Goal: Information Seeking & Learning: Learn about a topic

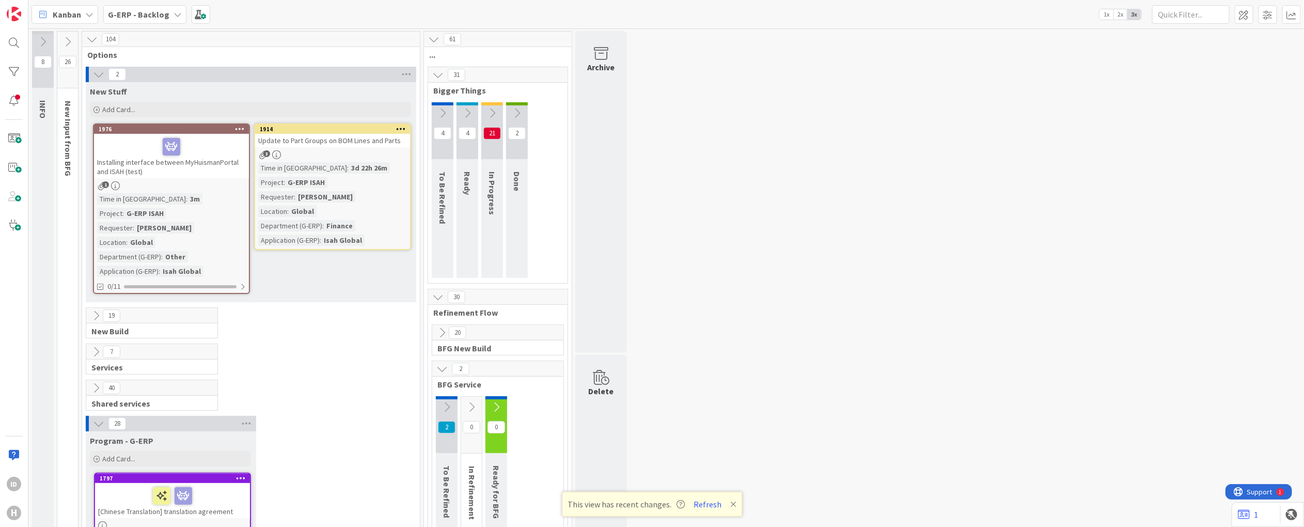
click at [45, 14] on icon at bounding box center [42, 14] width 13 height 13
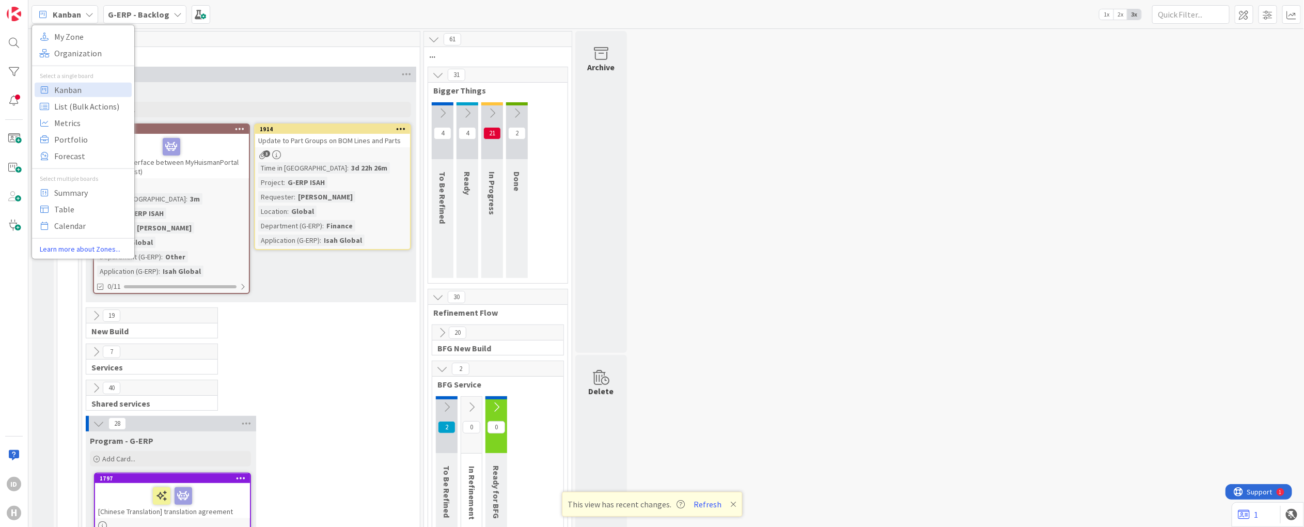
click at [265, 37] on div "104" at bounding box center [251, 38] width 338 height 15
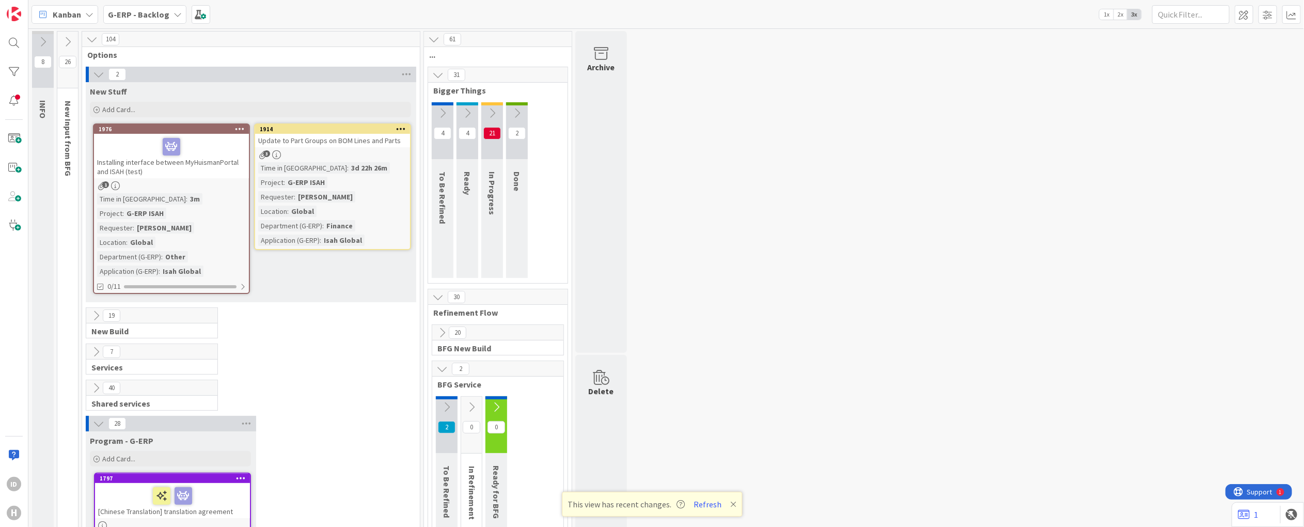
click at [488, 110] on icon at bounding box center [491, 112] width 11 height 11
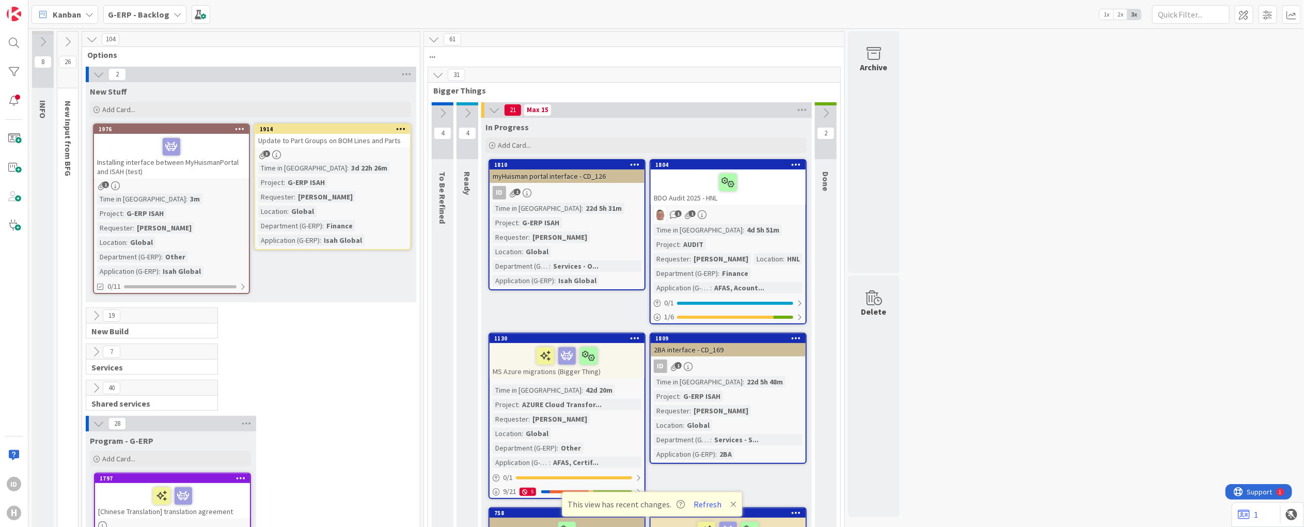
click at [442, 116] on icon at bounding box center [442, 112] width 11 height 11
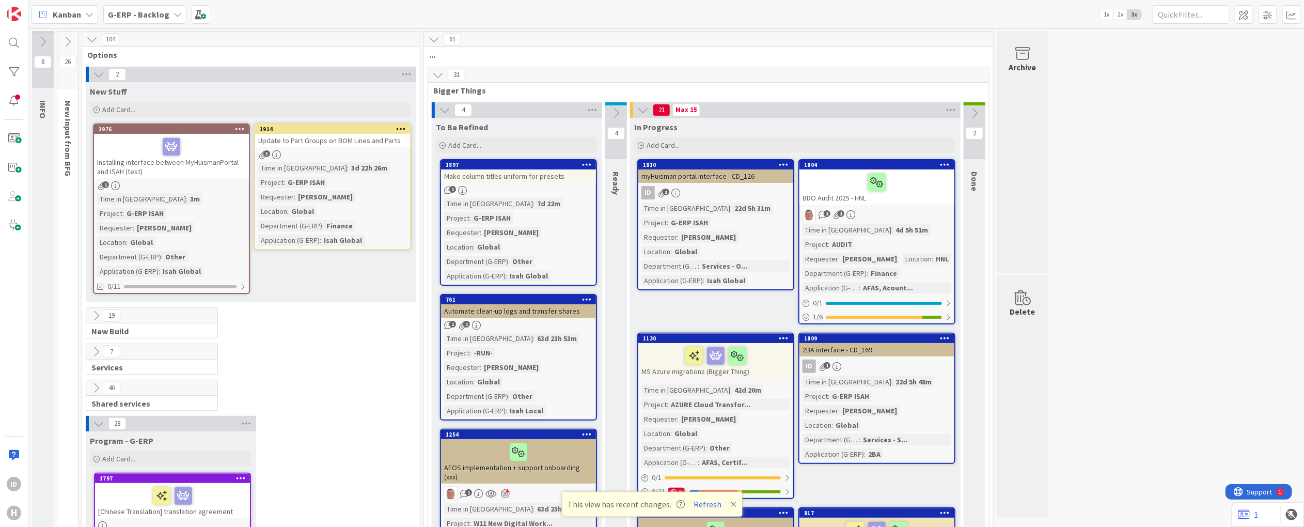
click at [644, 110] on icon at bounding box center [642, 109] width 11 height 11
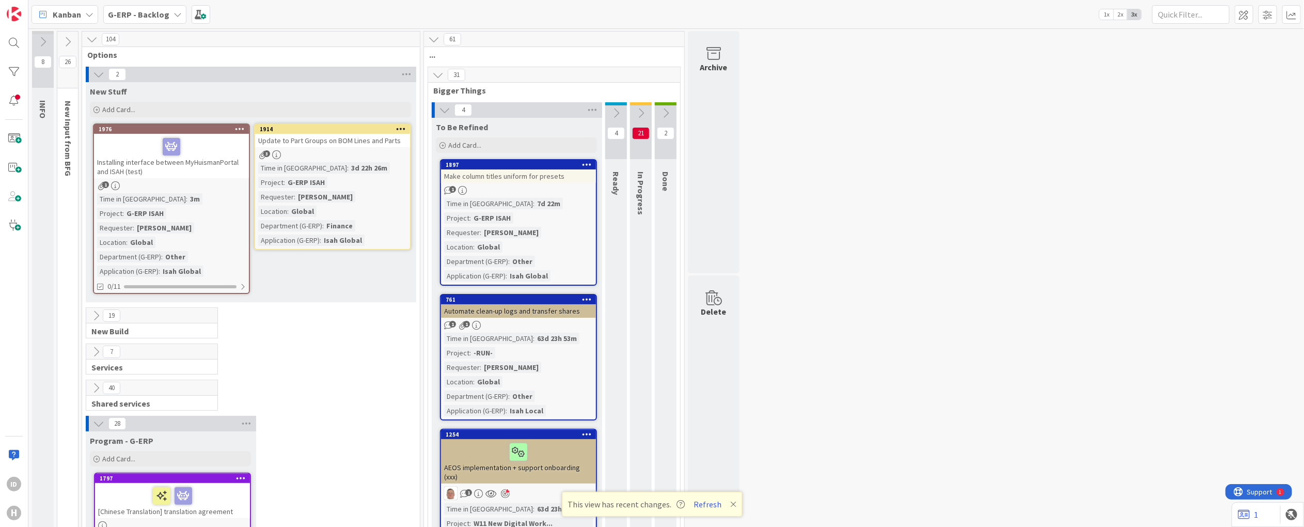
click at [194, 140] on div at bounding box center [171, 147] width 149 height 22
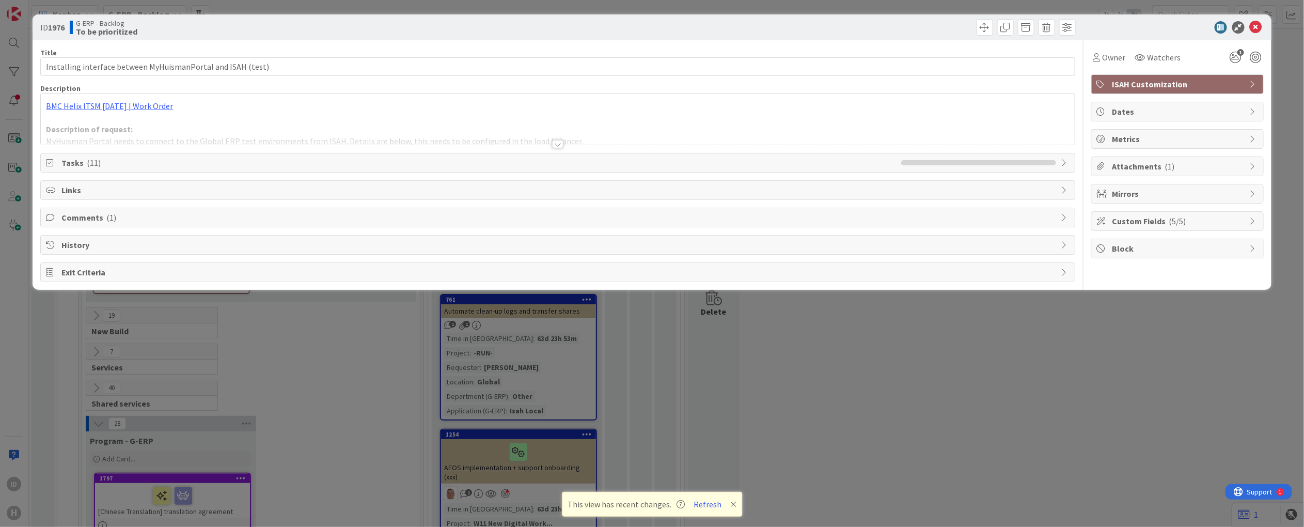
click at [171, 213] on span "Comments ( 1 )" at bounding box center [558, 217] width 994 height 12
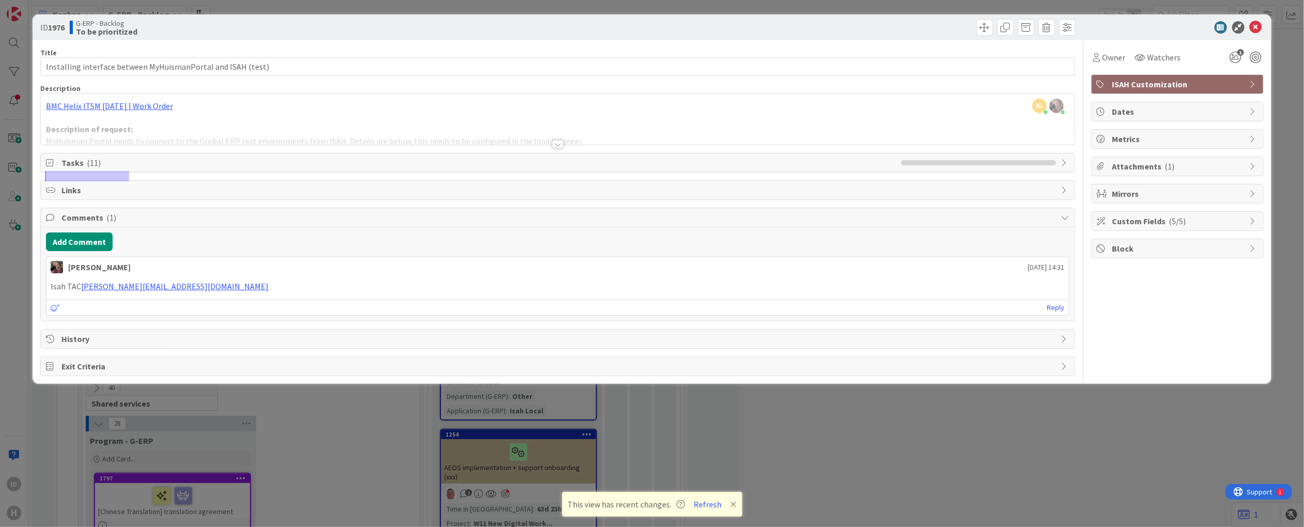
click at [555, 146] on div at bounding box center [557, 144] width 11 height 8
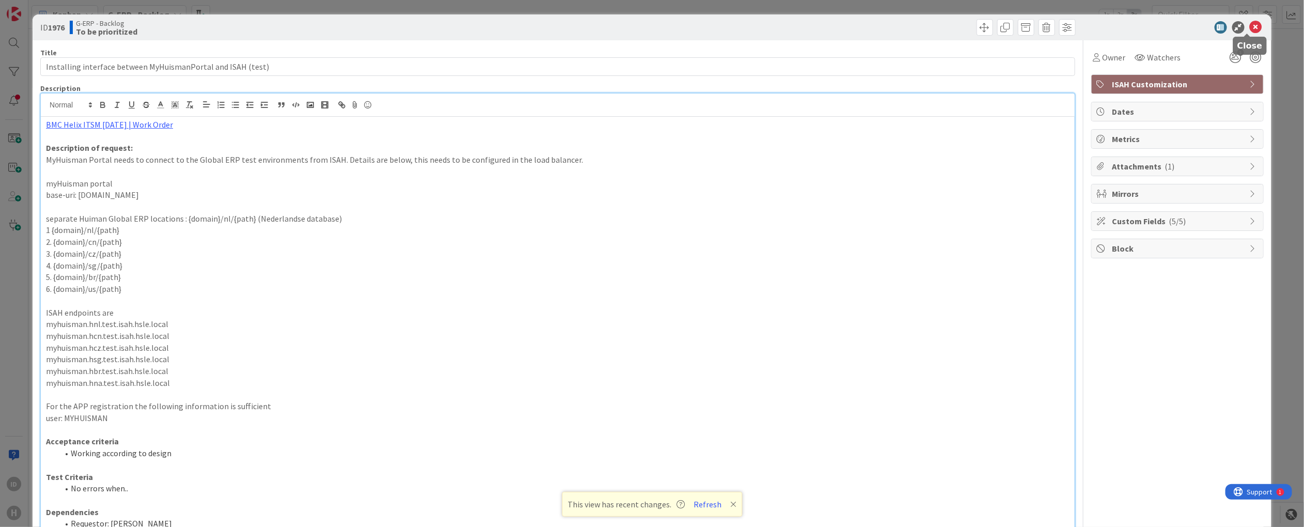
click at [1249, 27] on icon at bounding box center [1255, 27] width 12 height 12
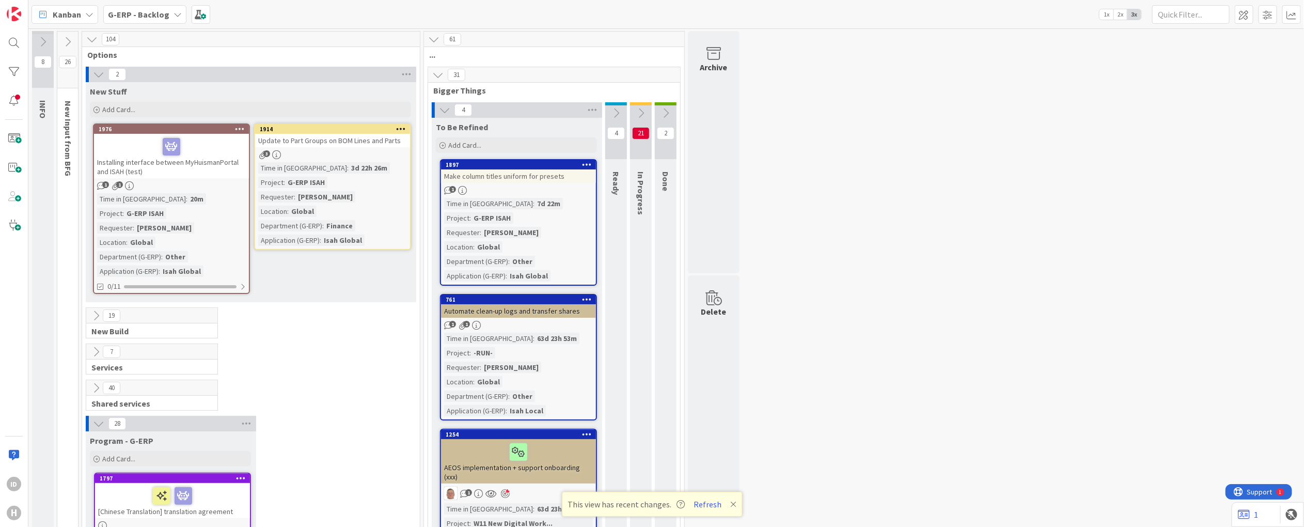
click at [101, 73] on icon at bounding box center [98, 74] width 11 height 11
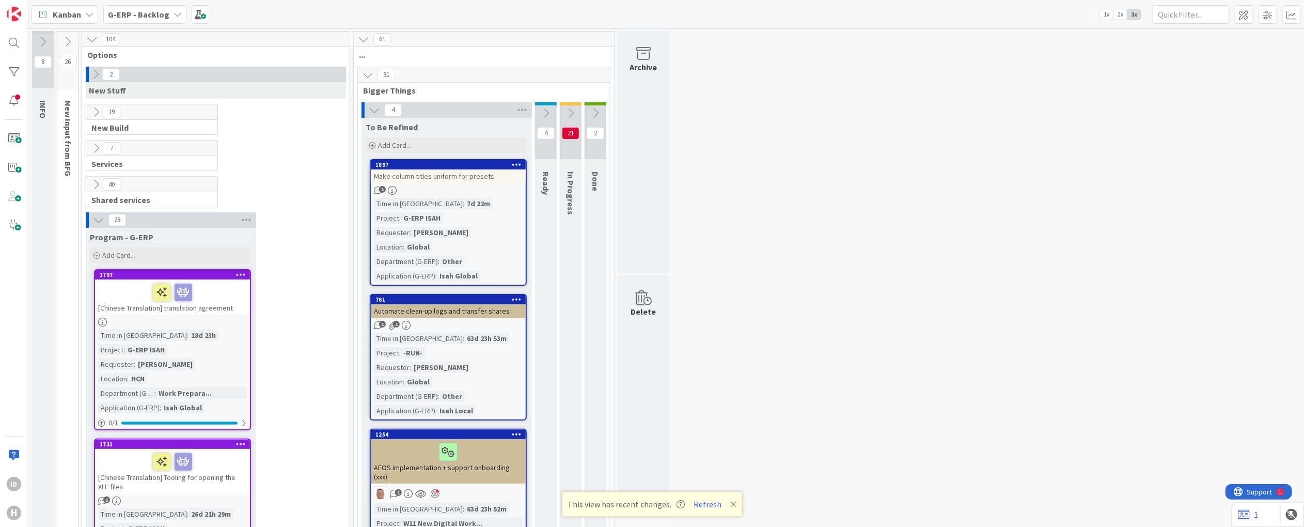
click at [91, 113] on icon at bounding box center [95, 111] width 11 height 11
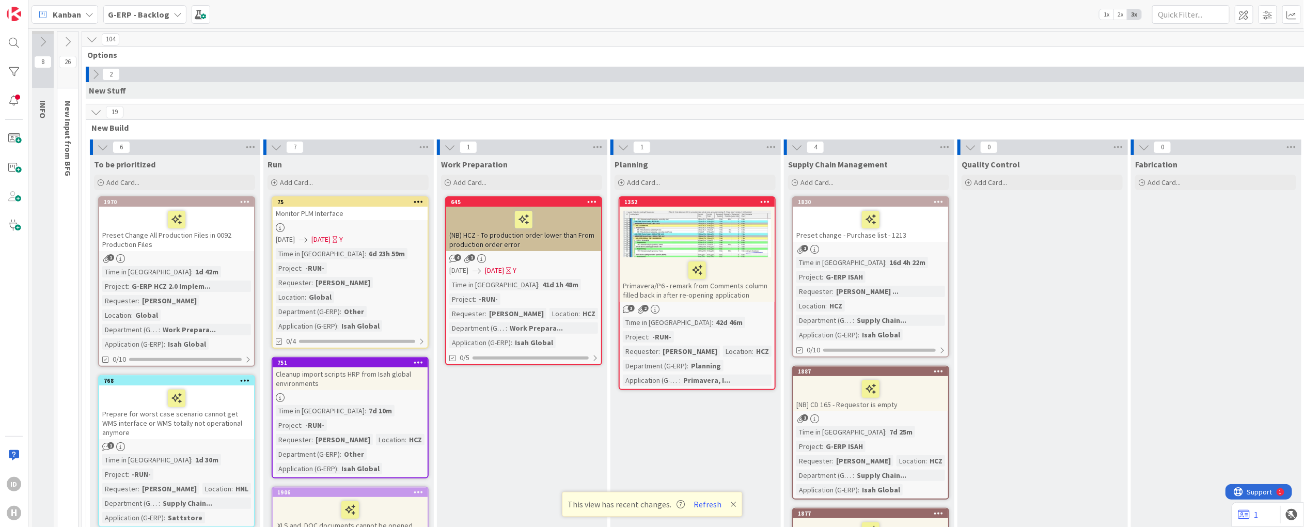
click at [91, 113] on icon at bounding box center [95, 111] width 11 height 11
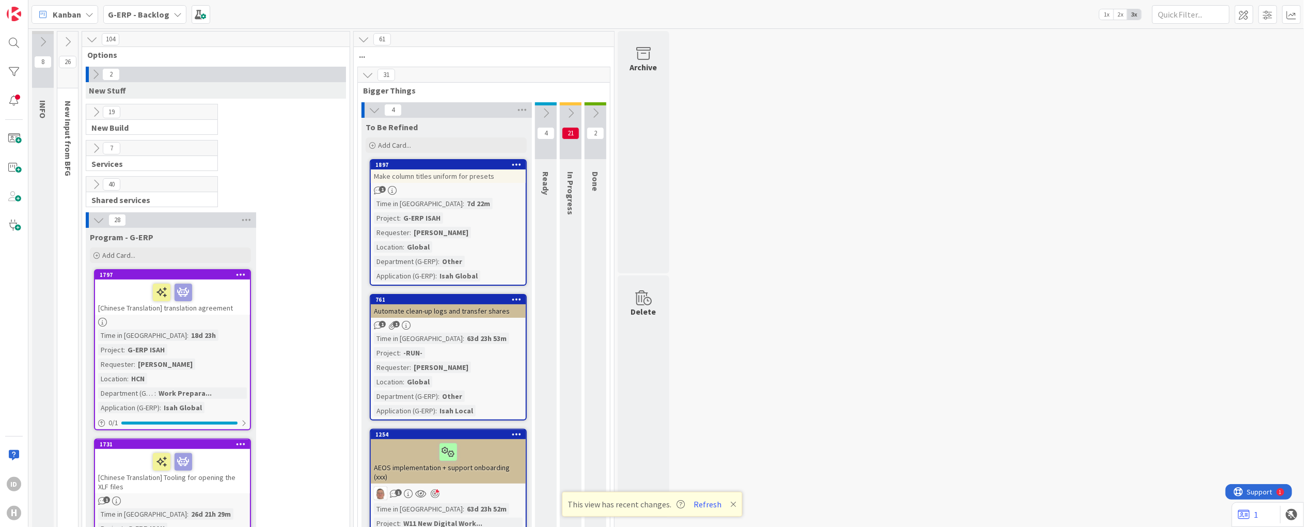
click at [93, 82] on div "New Stuff" at bounding box center [216, 90] width 260 height 17
click at [92, 39] on icon at bounding box center [91, 39] width 11 height 11
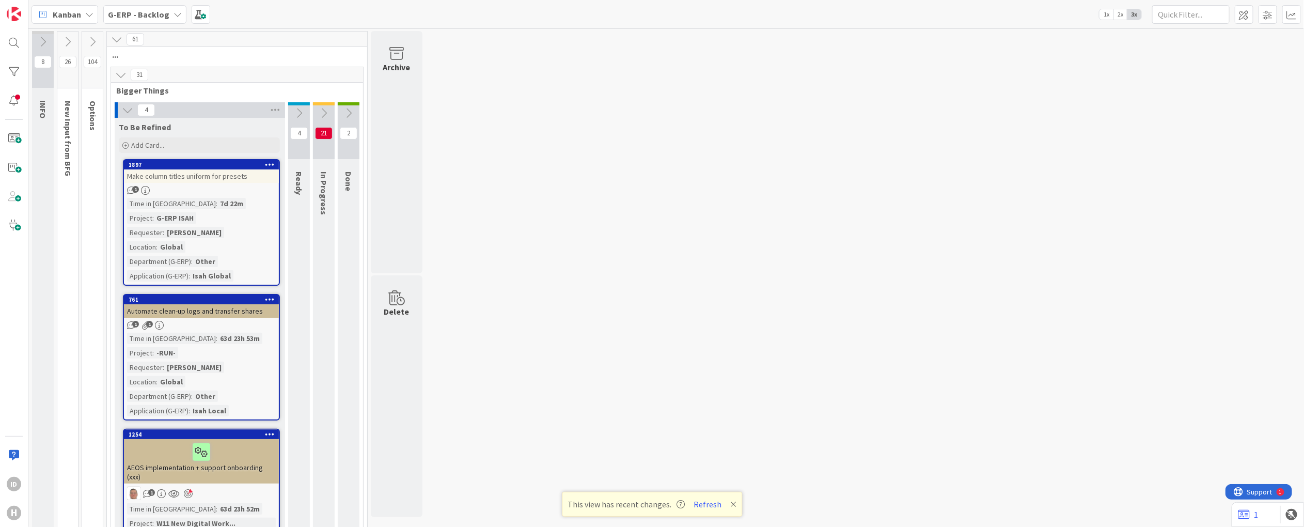
click at [62, 39] on icon at bounding box center [67, 41] width 11 height 11
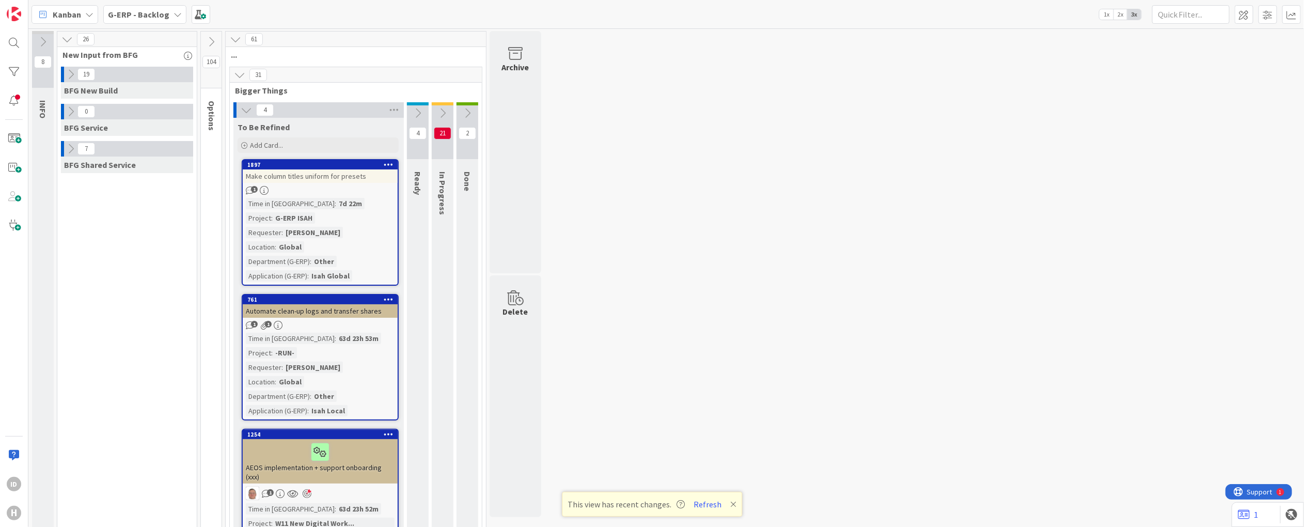
click at [66, 37] on icon at bounding box center [66, 39] width 11 height 11
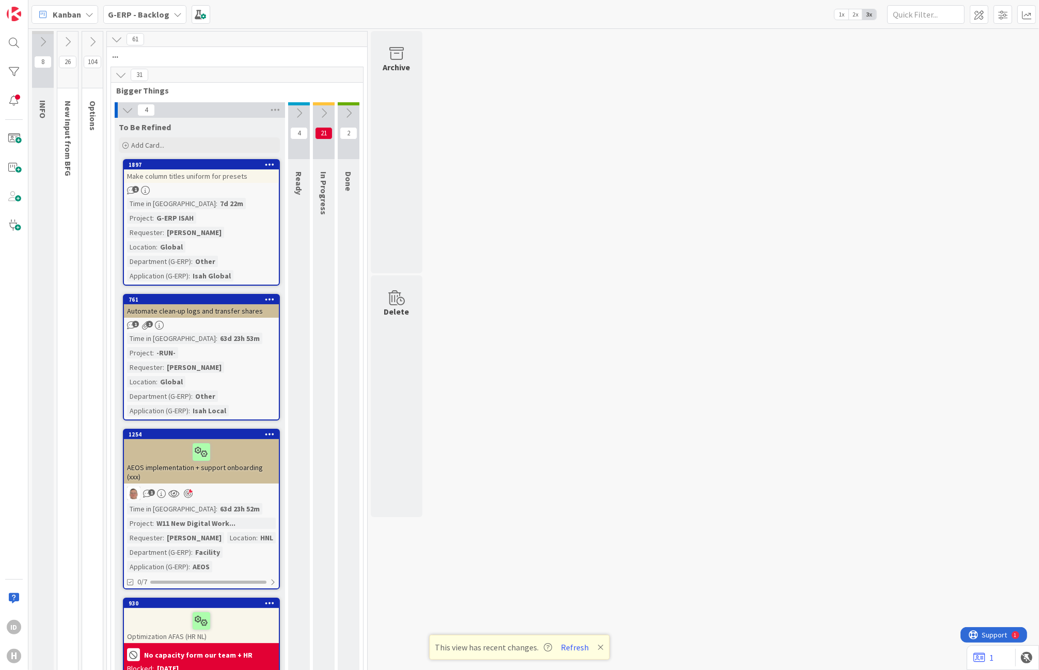
click at [129, 116] on button at bounding box center [127, 109] width 13 height 13
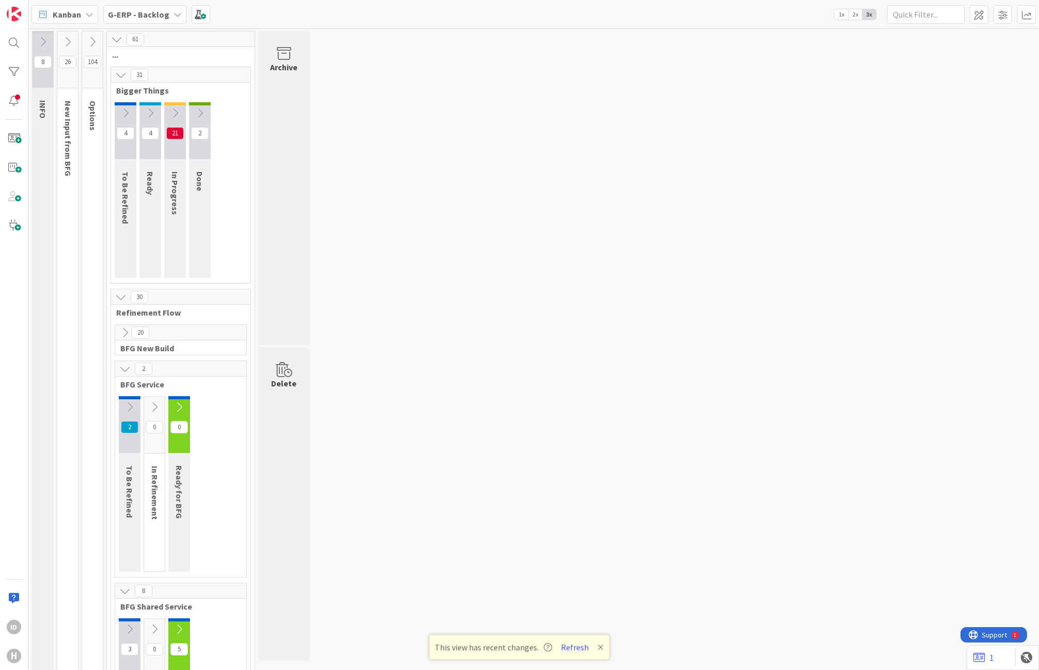
click at [155, 115] on button at bounding box center [150, 112] width 22 height 15
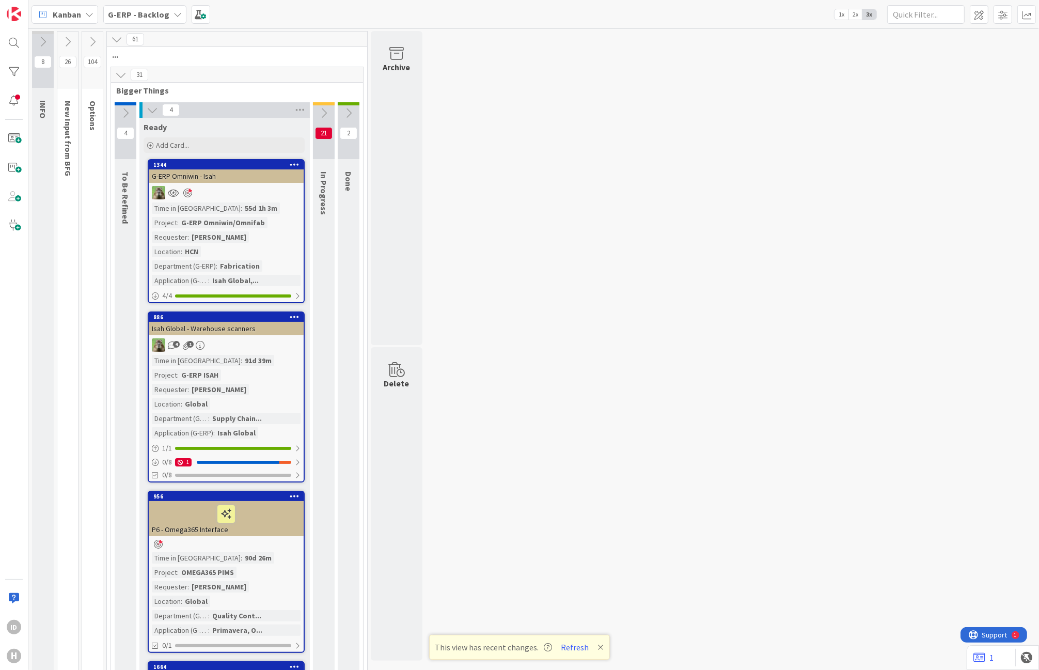
click at [251, 220] on div "G-ERP Omniwin/Omnifab" at bounding box center [223, 222] width 89 height 11
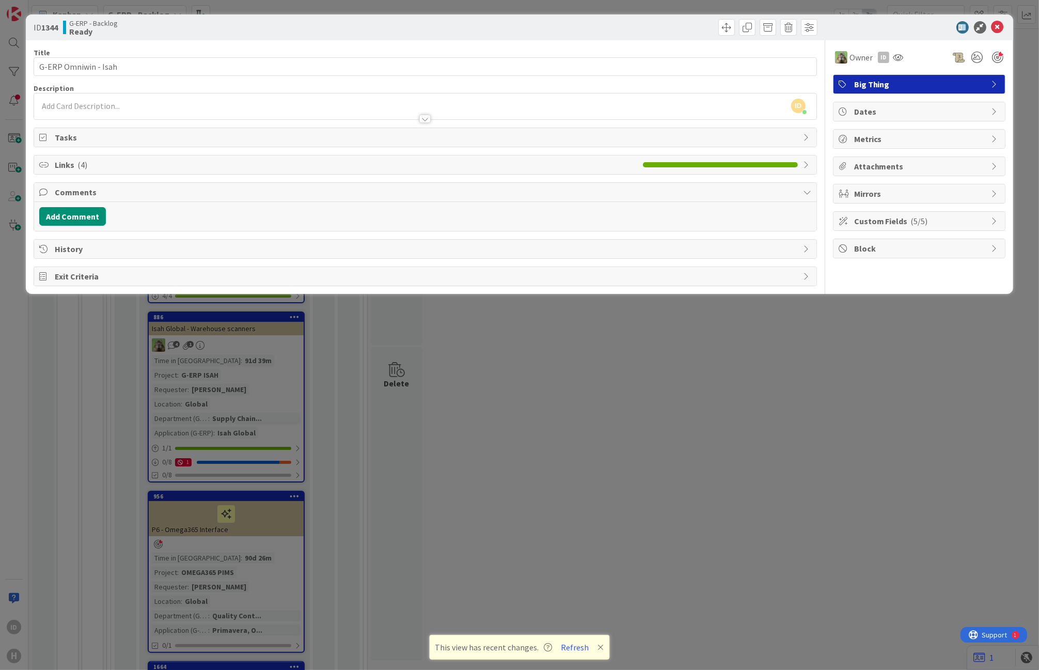
click at [181, 167] on span "Links ( 4 )" at bounding box center [346, 165] width 582 height 12
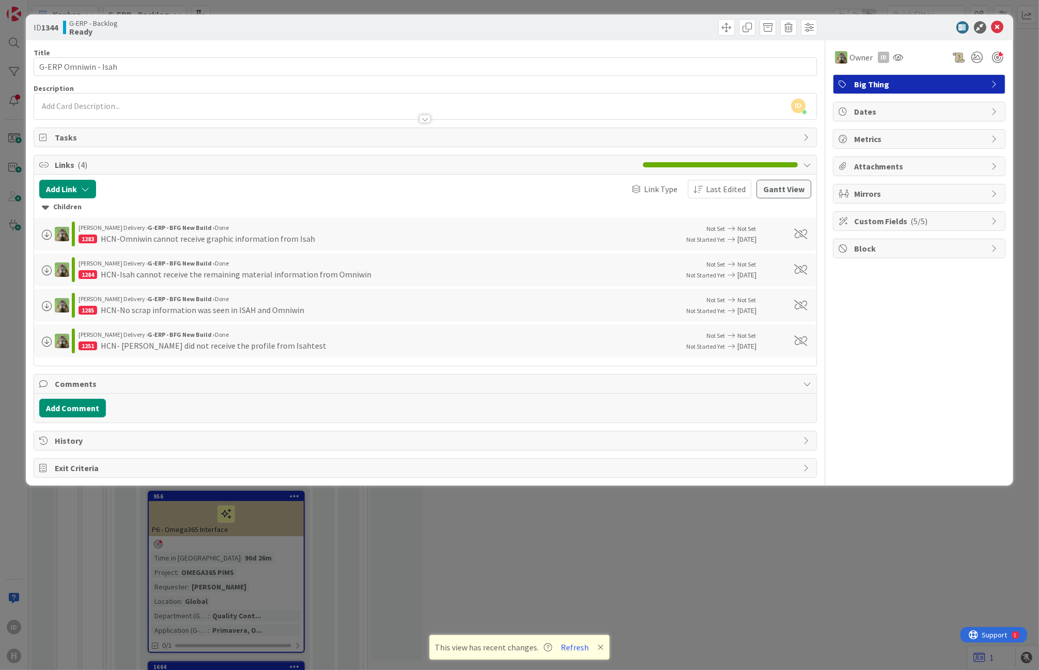
click at [99, 166] on span "Links ( 4 )" at bounding box center [346, 165] width 582 height 12
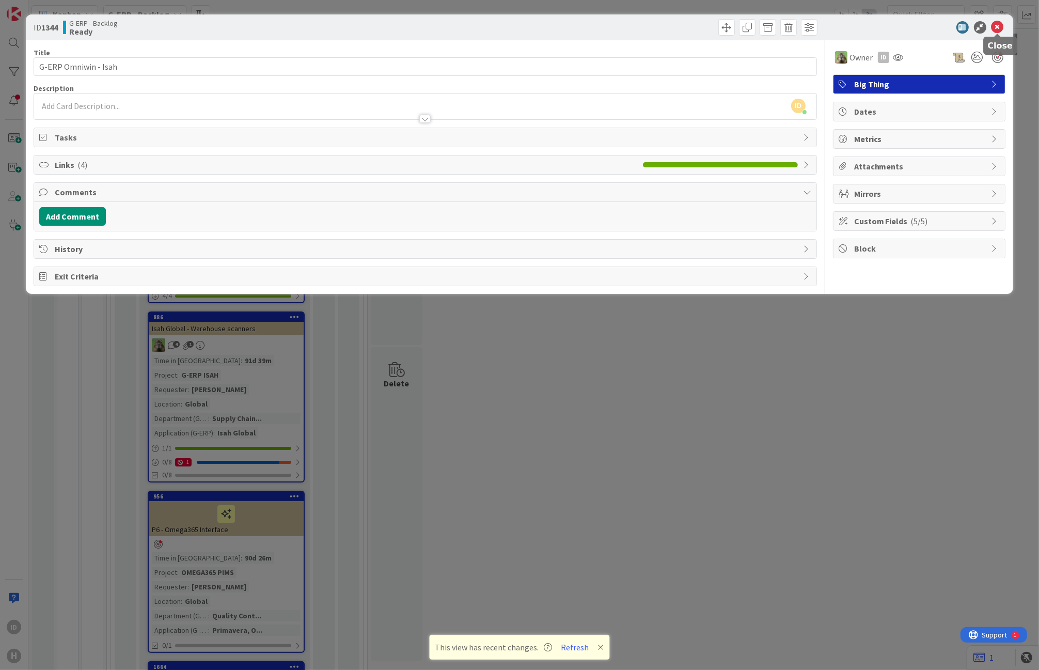
click at [992, 32] on icon at bounding box center [997, 27] width 12 height 12
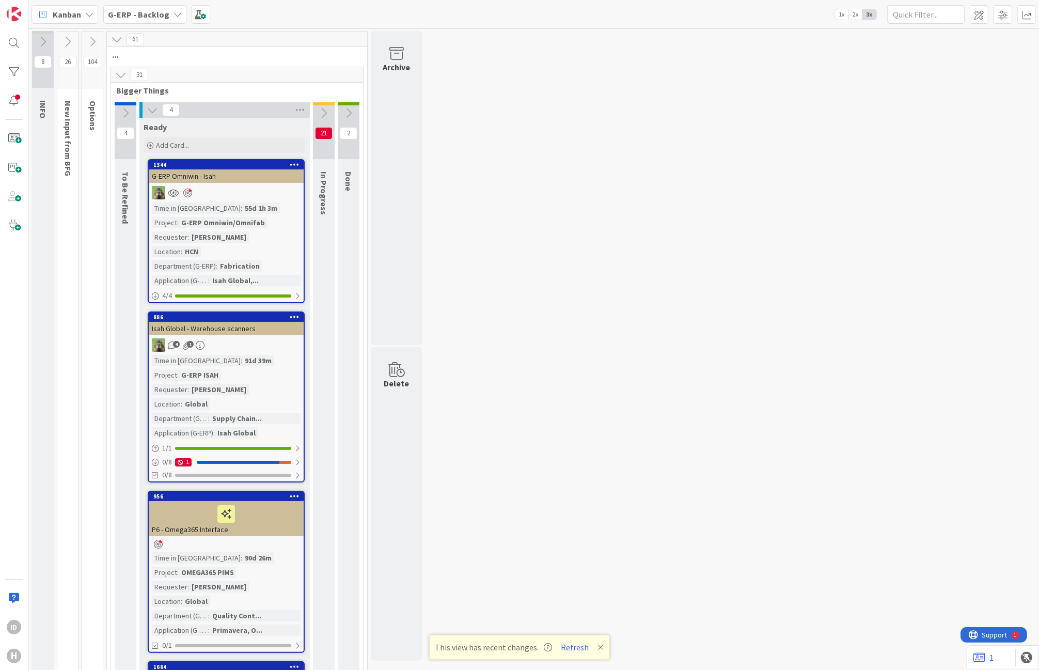
click at [222, 112] on div "4" at bounding box center [224, 109] width 170 height 15
click at [148, 114] on icon at bounding box center [152, 109] width 11 height 11
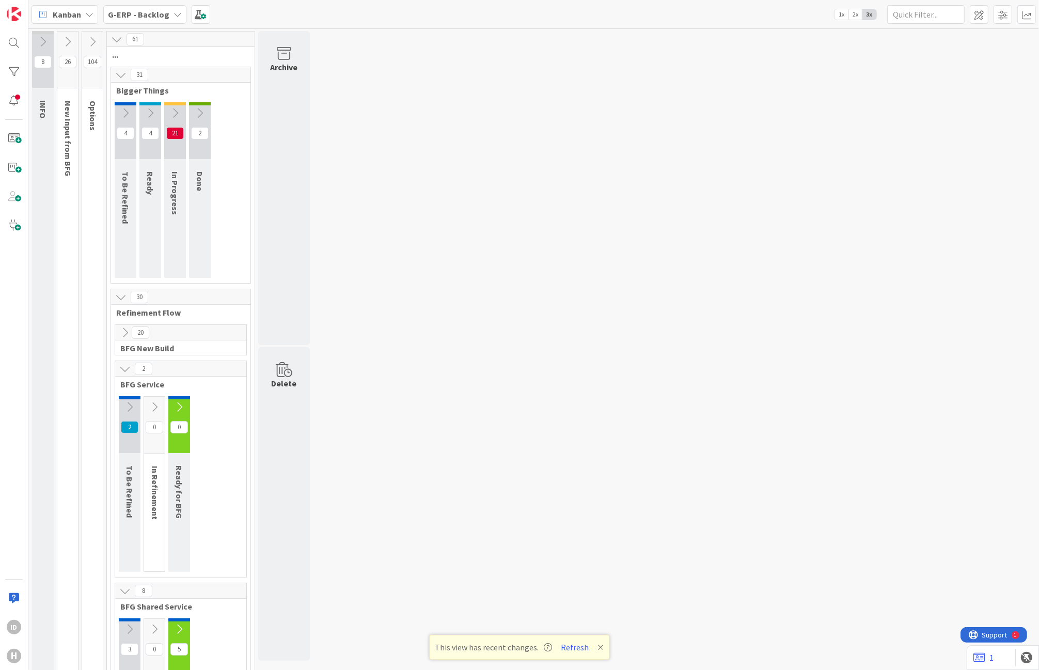
click at [178, 114] on icon at bounding box center [174, 112] width 11 height 11
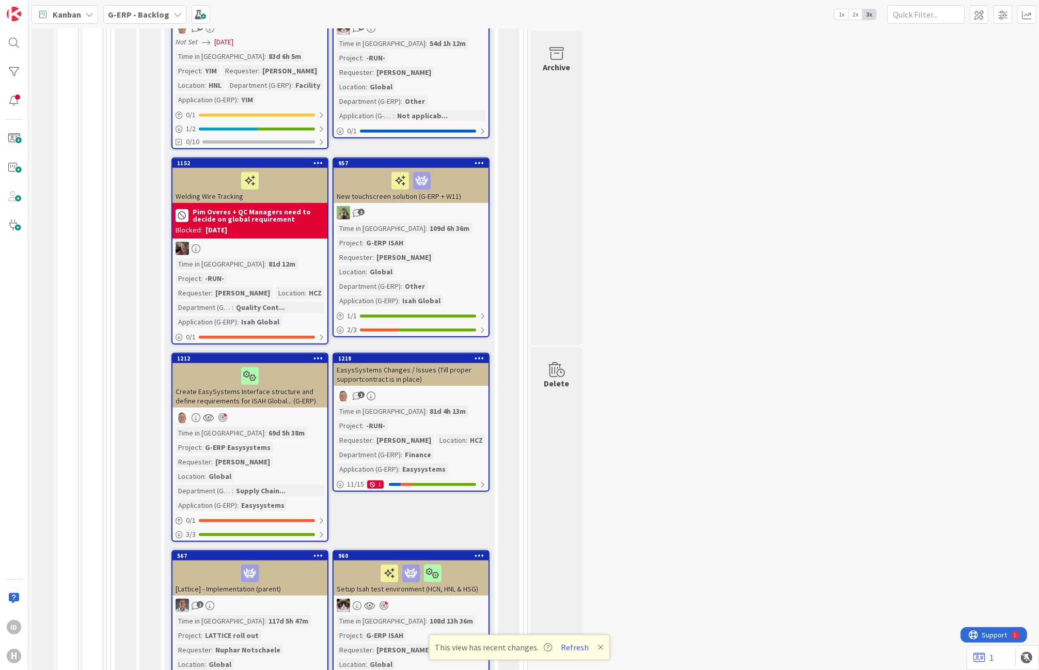
scroll to position [1147, 0]
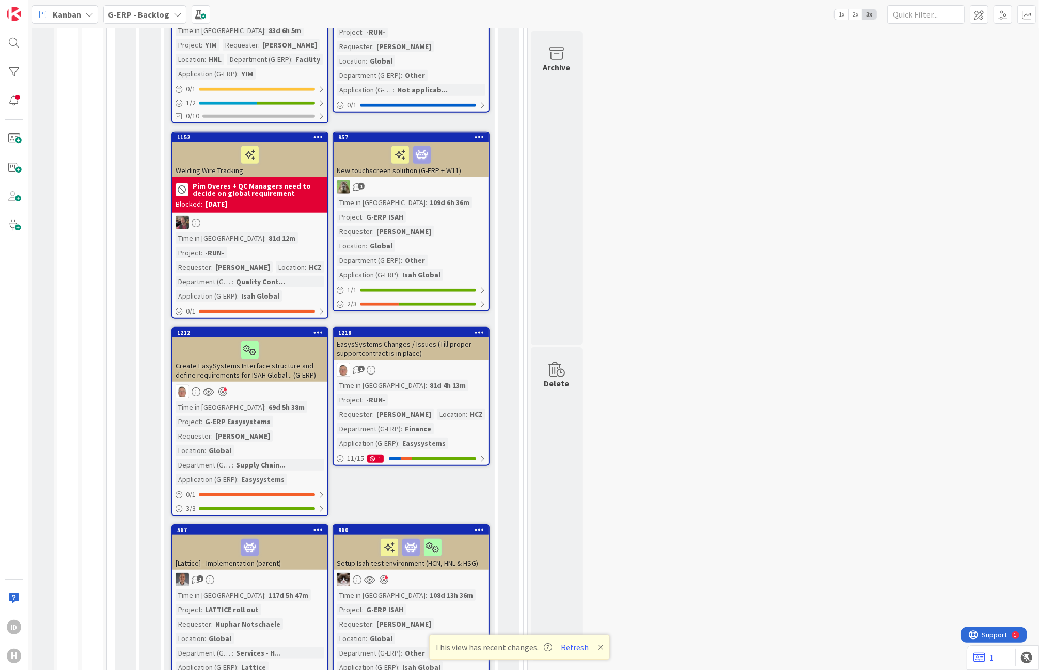
click at [309, 339] on div at bounding box center [250, 350] width 149 height 22
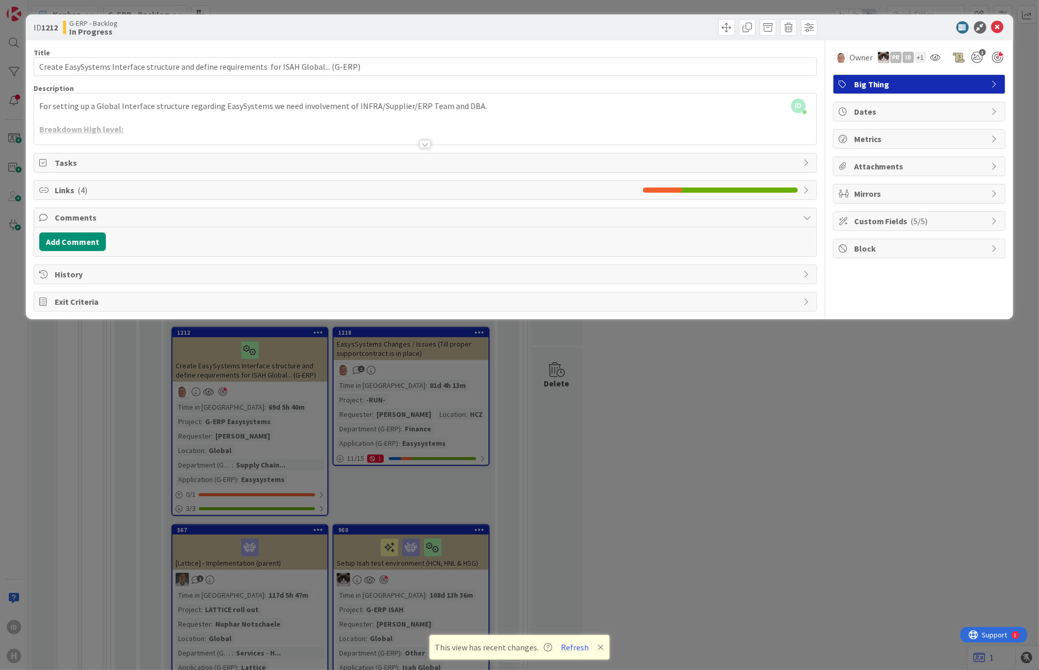
click at [133, 132] on div at bounding box center [425, 131] width 782 height 26
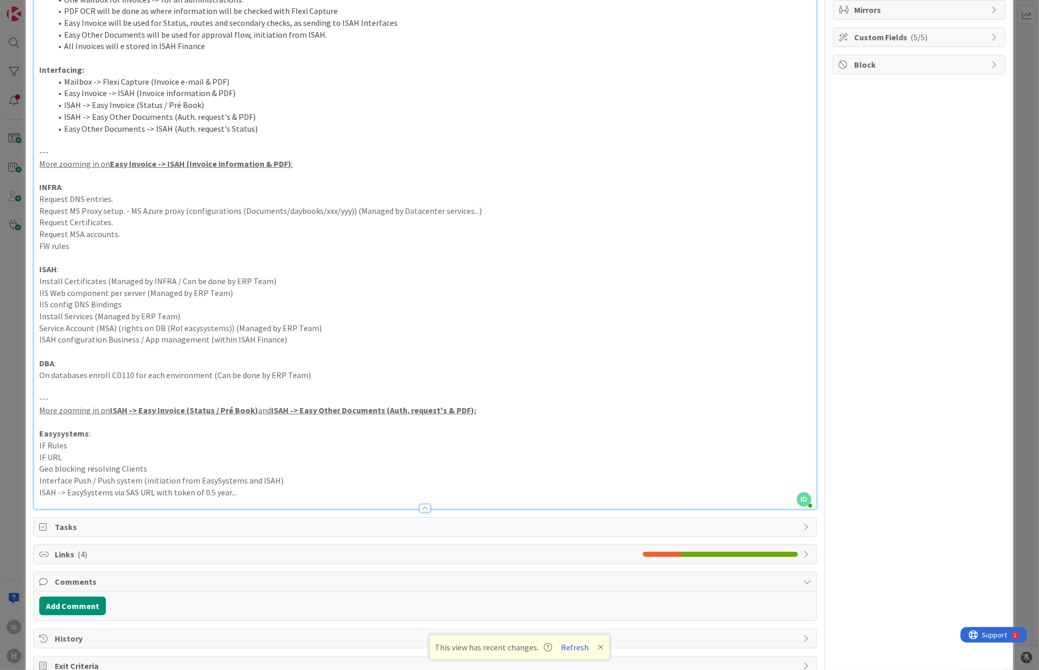
scroll to position [212, 0]
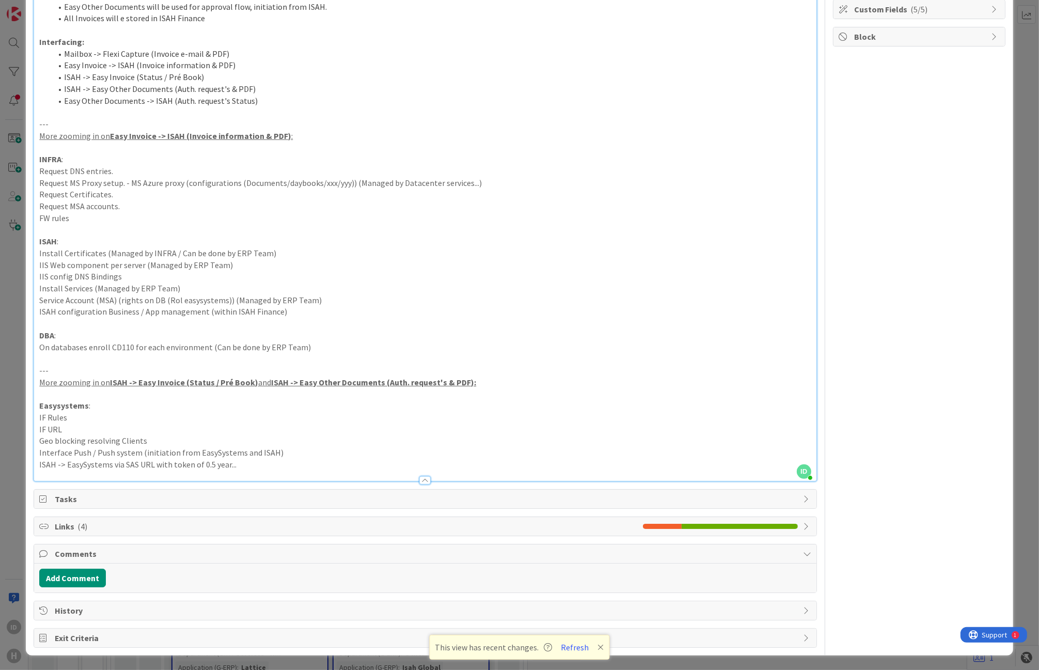
click at [420, 481] on div at bounding box center [424, 480] width 11 height 8
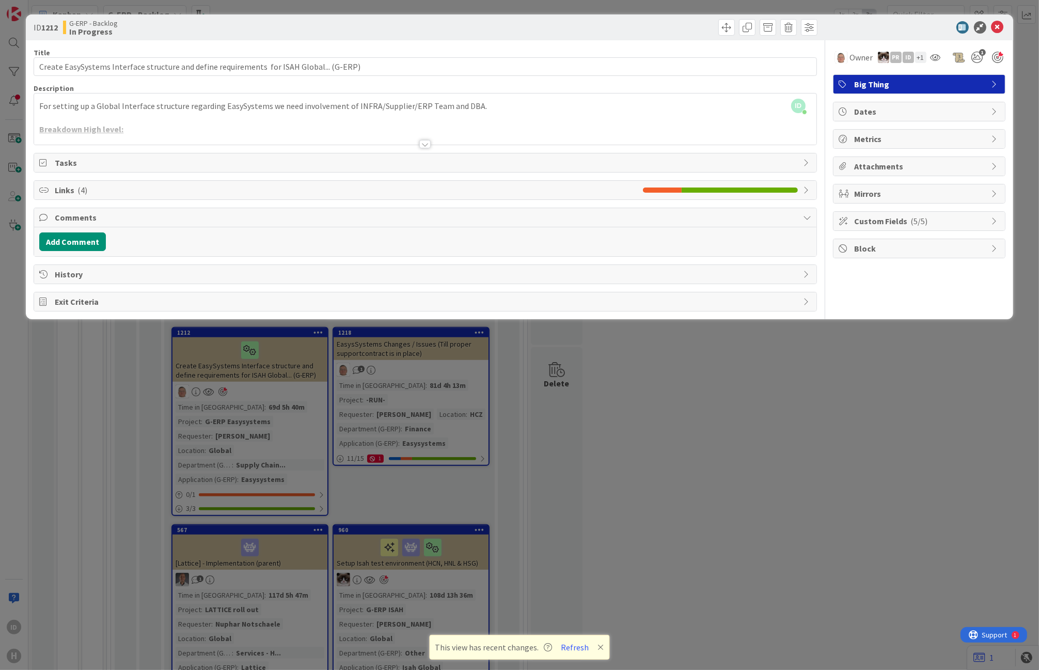
click at [281, 188] on span "Links ( 4 )" at bounding box center [346, 190] width 582 height 12
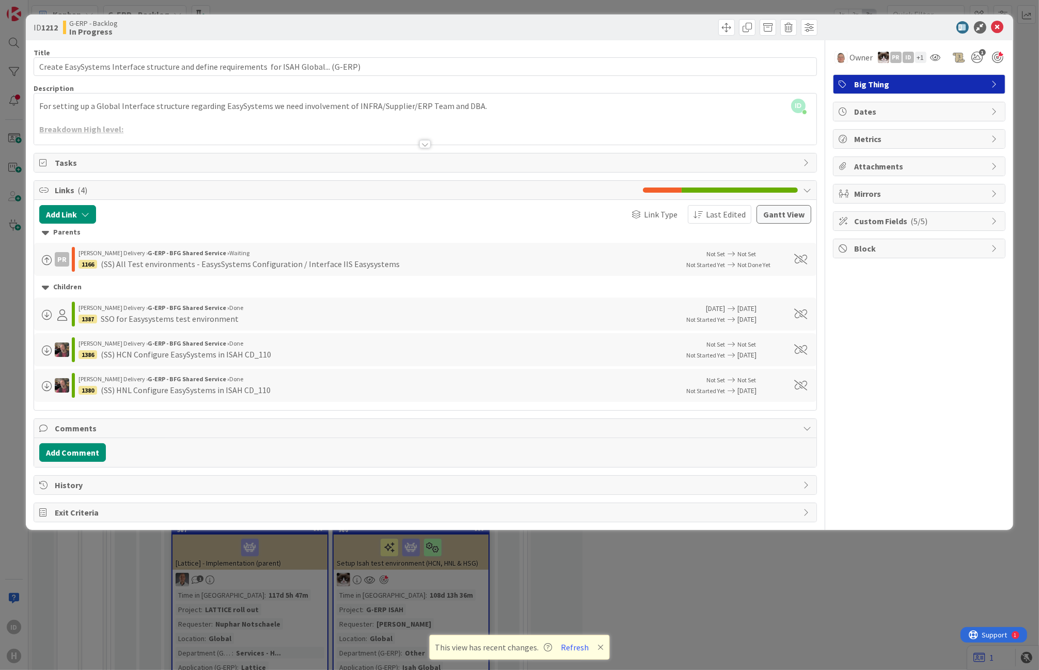
click at [233, 253] on div "[PERSON_NAME] Delivery › G-ERP - BFG Shared Service › Waiting" at bounding box center [374, 252] width 593 height 9
click at [202, 262] on div "(SS) All Test environments - EasysSystems Configuration / Interface IIS Easysys…" at bounding box center [250, 264] width 299 height 12
click at [200, 262] on div "(SS) All Test environments - EasysSystems Configuration / Interface IIS Easysys…" at bounding box center [250, 264] width 299 height 12
click at [45, 261] on span at bounding box center [47, 260] width 10 height 10
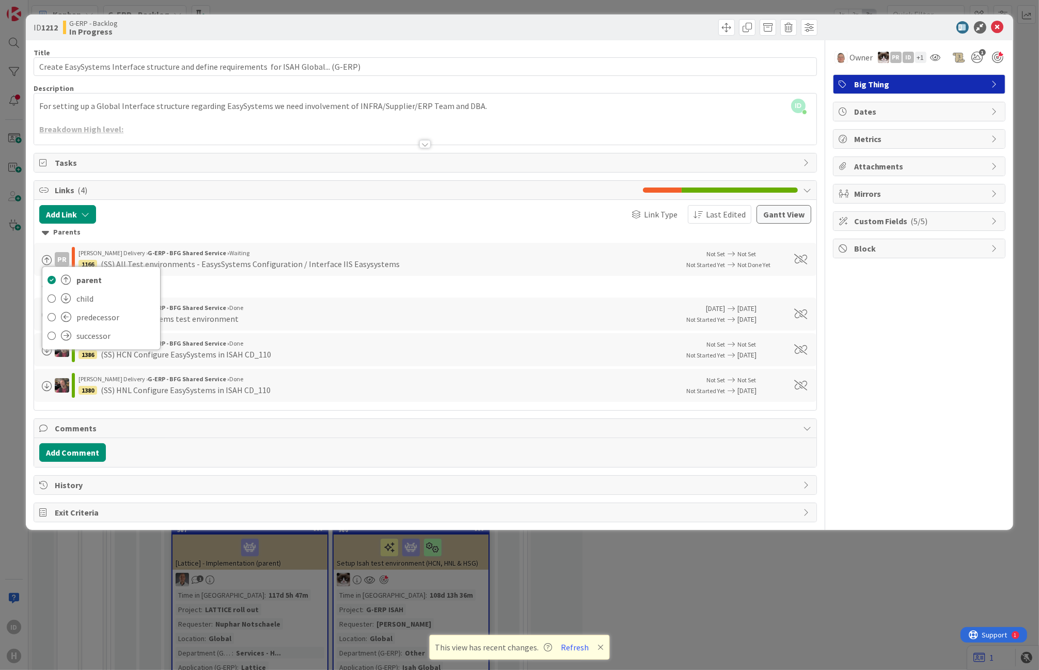
click at [148, 254] on b "G-ERP - BFG Shared Service ›" at bounding box center [189, 253] width 82 height 8
click at [81, 267] on div "1166" at bounding box center [87, 264] width 19 height 9
click at [84, 267] on div "1166" at bounding box center [87, 264] width 19 height 9
drag, startPoint x: 107, startPoint y: 266, endPoint x: 117, endPoint y: 251, distance: 18.1
click at [117, 251] on span "[PERSON_NAME] Delivery ›" at bounding box center [112, 253] width 69 height 8
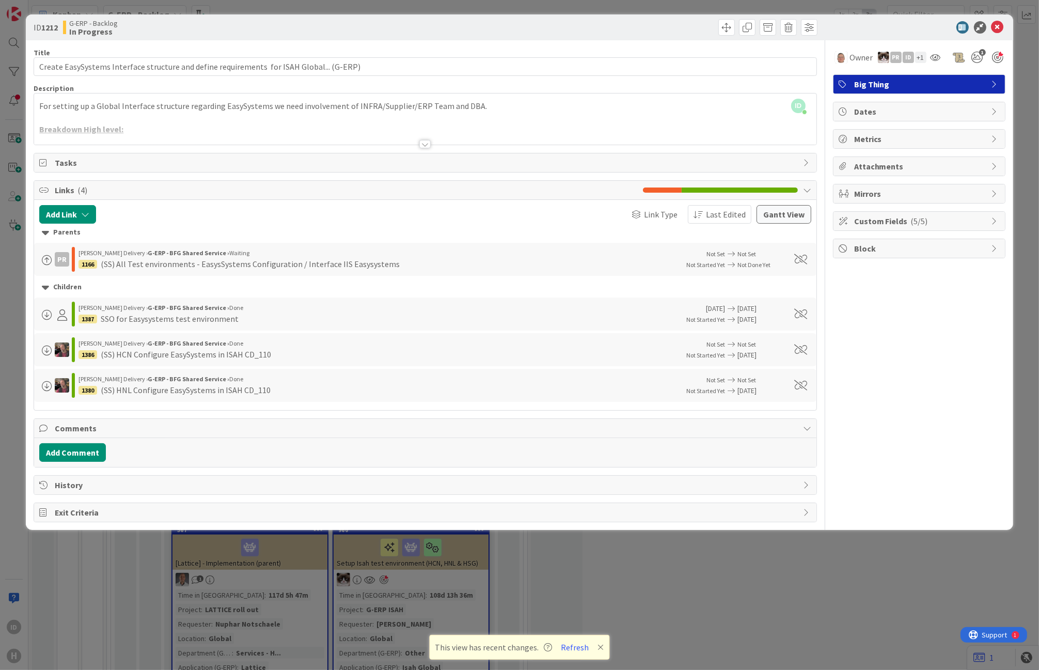
click at [606, 253] on div "[PERSON_NAME] Delivery › G-ERP - BFG Shared Service › Waiting" at bounding box center [374, 252] width 593 height 9
click at [776, 215] on button "Gantt View" at bounding box center [783, 214] width 55 height 19
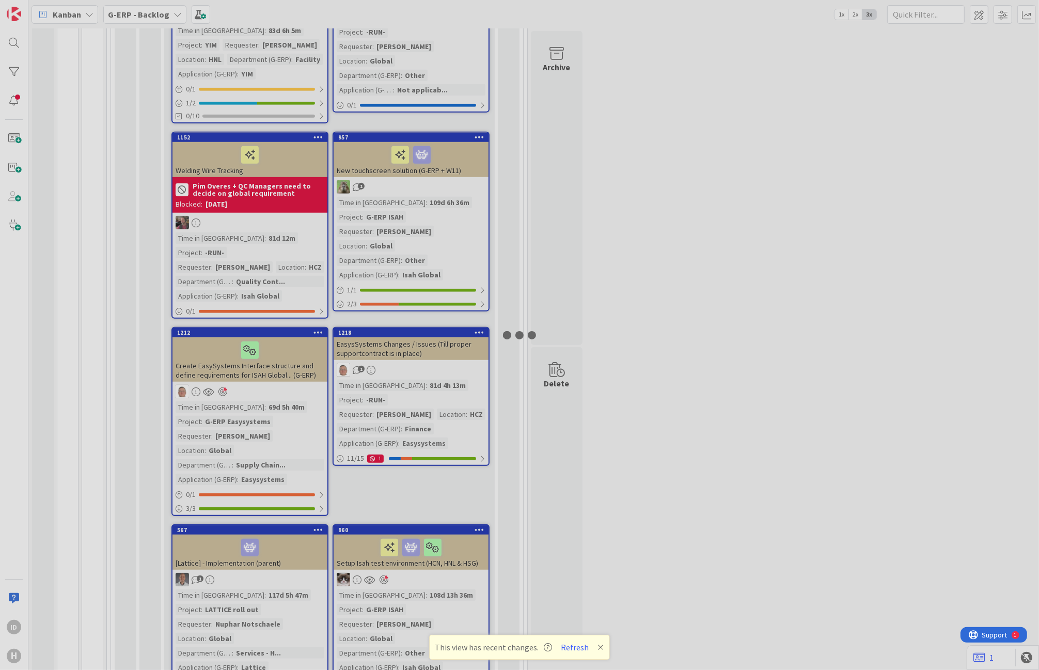
select select "View 1 month"
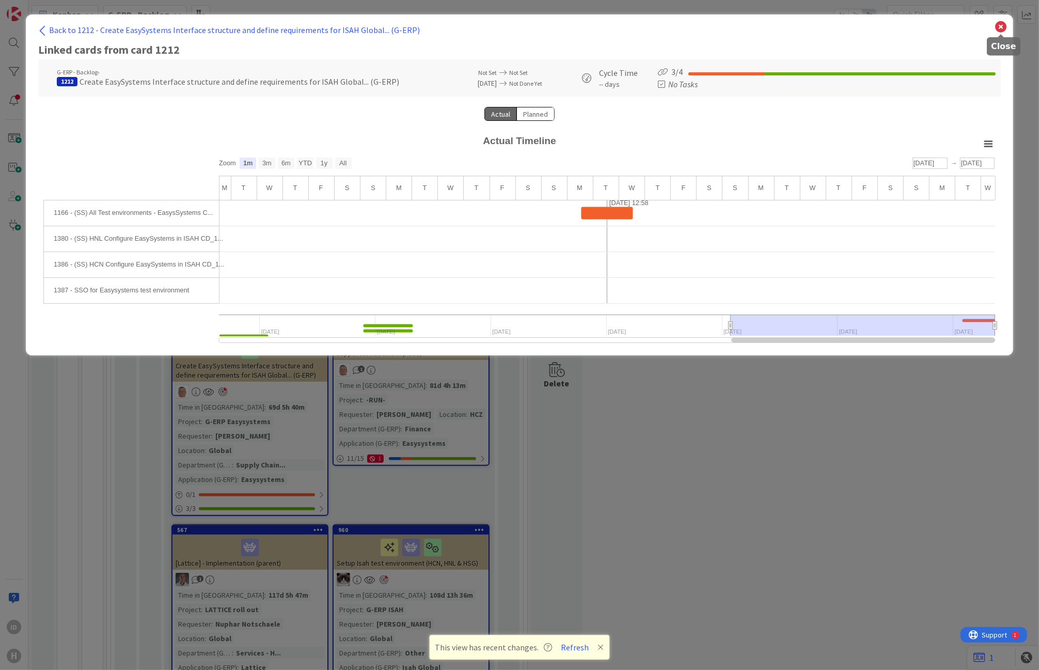
click at [1002, 27] on icon at bounding box center [1000, 27] width 13 height 14
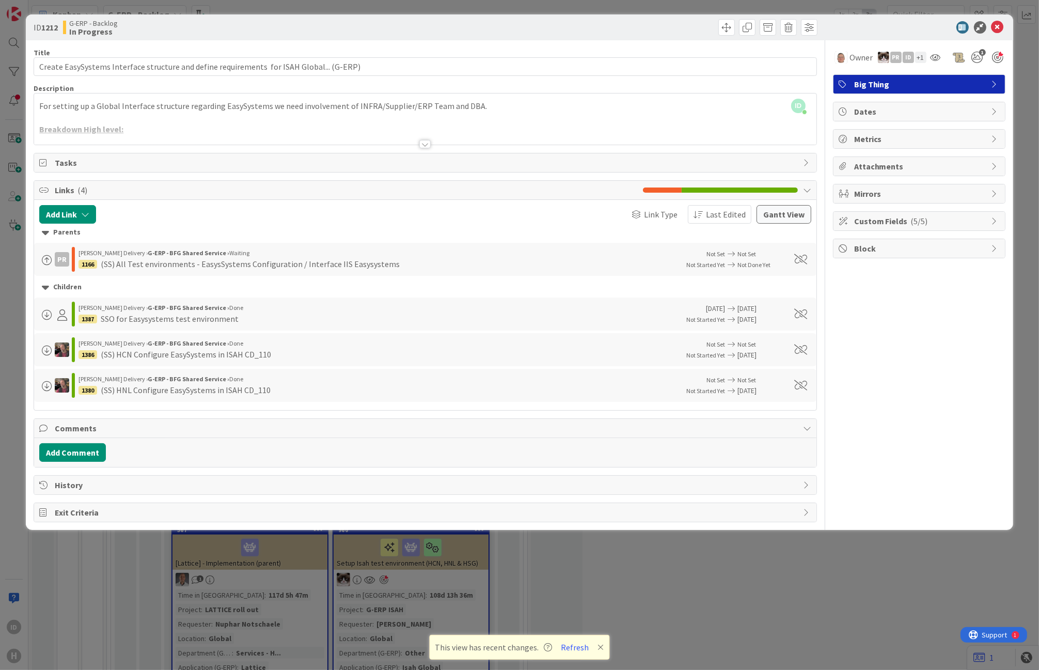
click at [233, 259] on div "(SS) All Test environments - EasysSystems Configuration / Interface IIS Easysys…" at bounding box center [250, 264] width 299 height 12
click at [652, 212] on span "Link Type" at bounding box center [661, 214] width 34 height 12
click at [529, 222] on div "Link Type Group Links By None Column State Board/Source Link Type Last Edited" at bounding box center [559, 214] width 386 height 19
click at [538, 267] on div "1166 (SS) All Test environments - EasysSystems Configuration / Interface IIS Ea…" at bounding box center [374, 264] width 593 height 12
drag, startPoint x: 179, startPoint y: 264, endPoint x: 63, endPoint y: 267, distance: 116.2
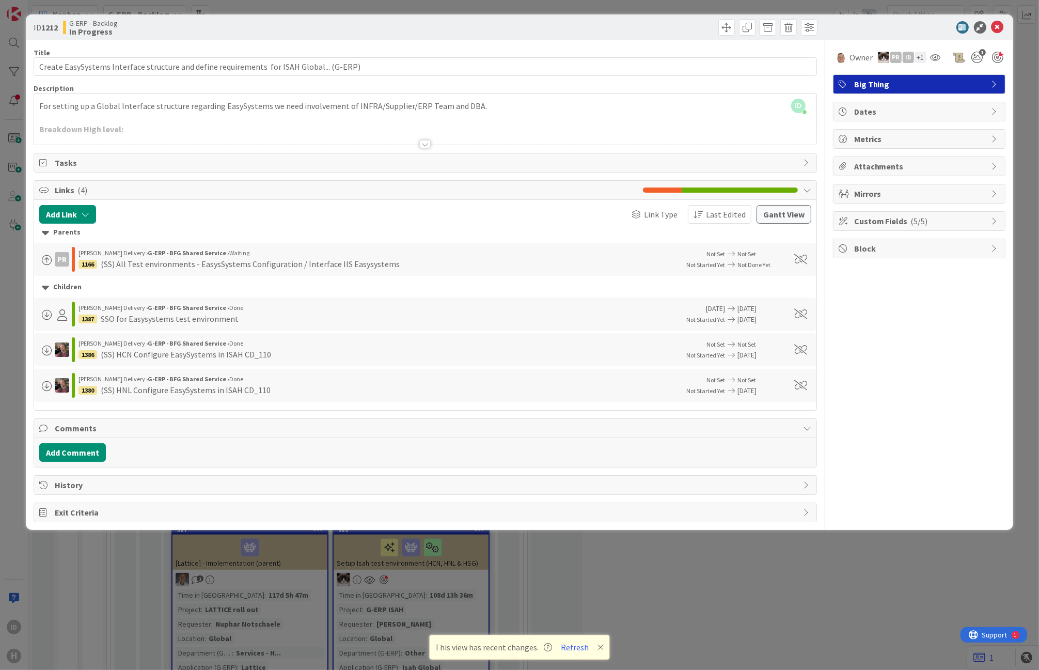
click at [178, 264] on div "(SS) All Test environments - EasysSystems Configuration / Interface IIS Easysys…" at bounding box center [250, 264] width 299 height 12
click at [89, 262] on div "1166" at bounding box center [87, 264] width 19 height 9
click at [90, 315] on div "1387" at bounding box center [87, 318] width 19 height 9
click at [71, 315] on div "[PERSON_NAME] Delivery › G-ERP - BFG Shared Service › Done 1387 SSO for Easysys…" at bounding box center [355, 314] width 632 height 25
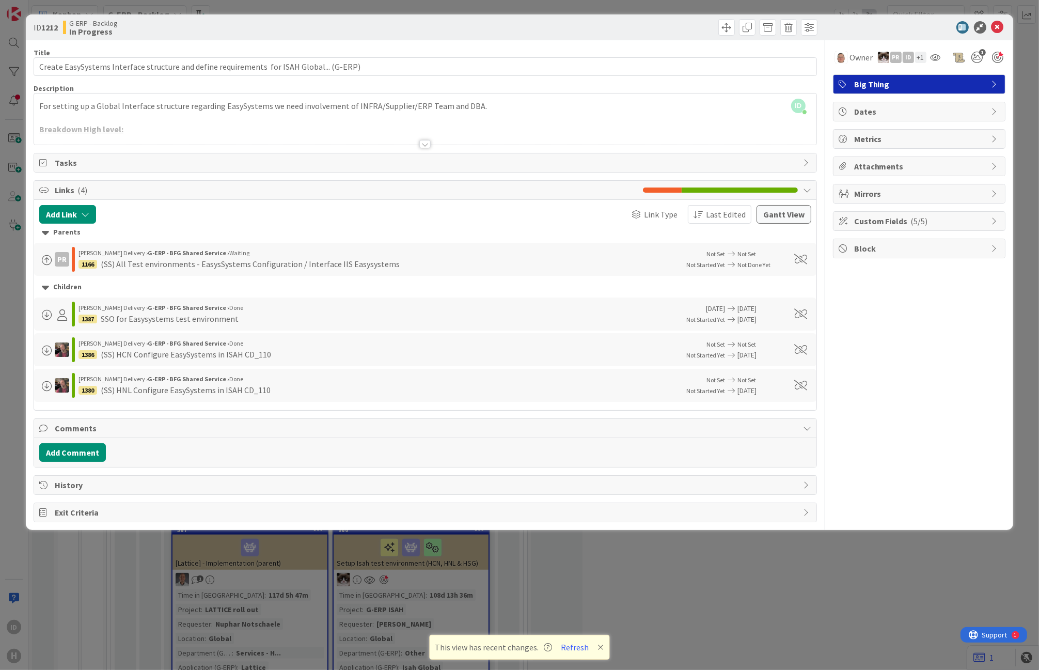
click at [60, 317] on icon at bounding box center [62, 314] width 10 height 11
click at [336, 302] on div "[PERSON_NAME] Delivery › G-ERP - BFG Shared Service › Done 1387 SSO for Easysys…" at bounding box center [374, 314] width 593 height 24
click at [704, 307] on span "[DATE]" at bounding box center [701, 308] width 45 height 11
click at [46, 287] on icon at bounding box center [45, 286] width 7 height 11
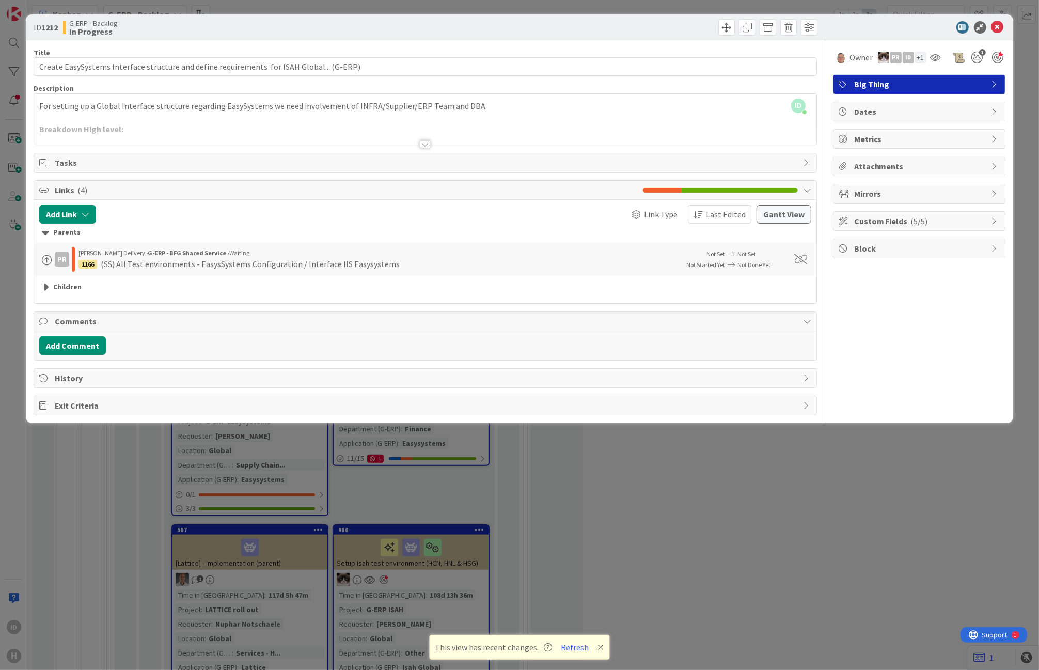
click at [902, 142] on span "Metrics" at bounding box center [920, 139] width 132 height 12
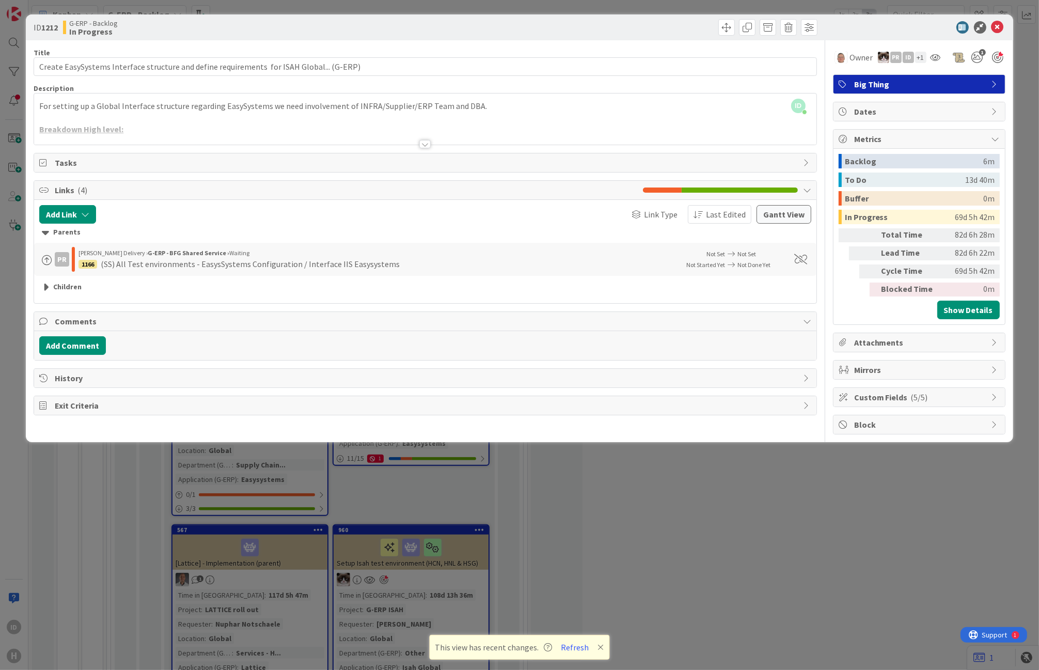
click at [902, 142] on span "Metrics" at bounding box center [920, 139] width 132 height 12
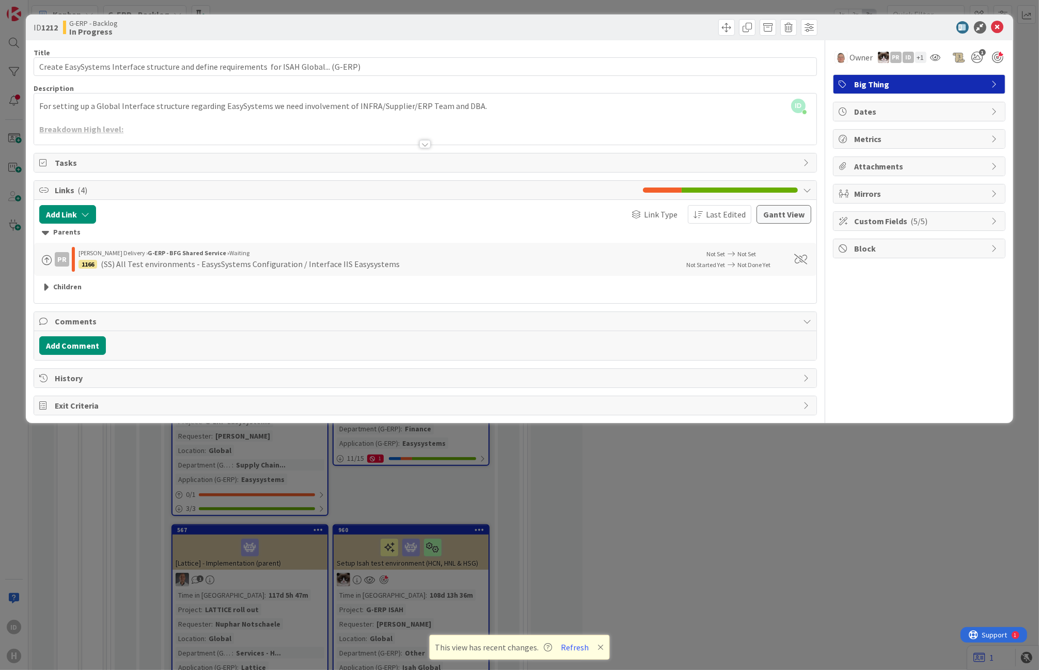
click at [426, 145] on div at bounding box center [424, 144] width 11 height 8
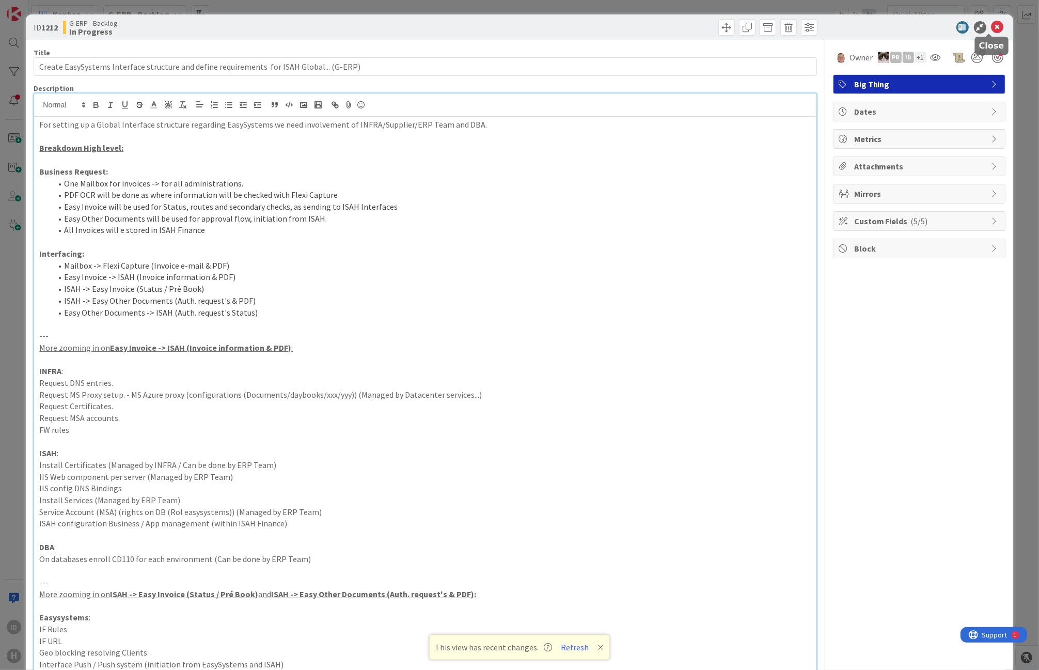
click at [991, 27] on icon at bounding box center [997, 27] width 12 height 12
